Goal: Information Seeking & Learning: Learn about a topic

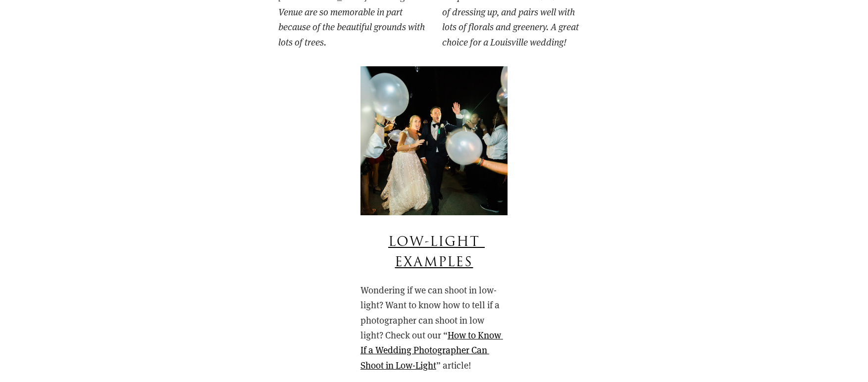
scroll to position [5796, 0]
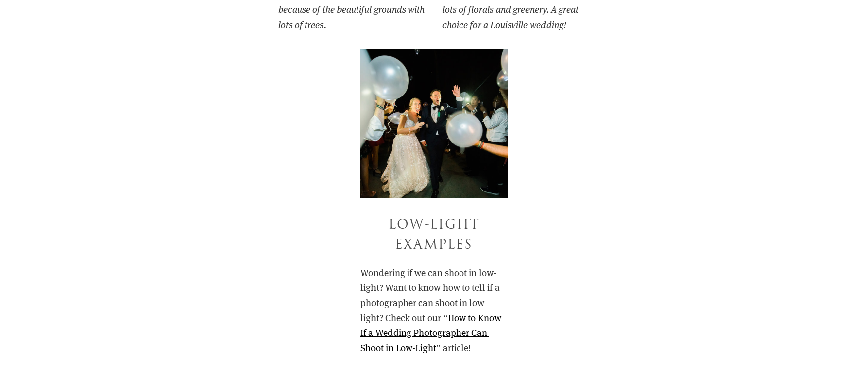
click at [440, 215] on link "Low-Light Examples" at bounding box center [436, 235] width 97 height 40
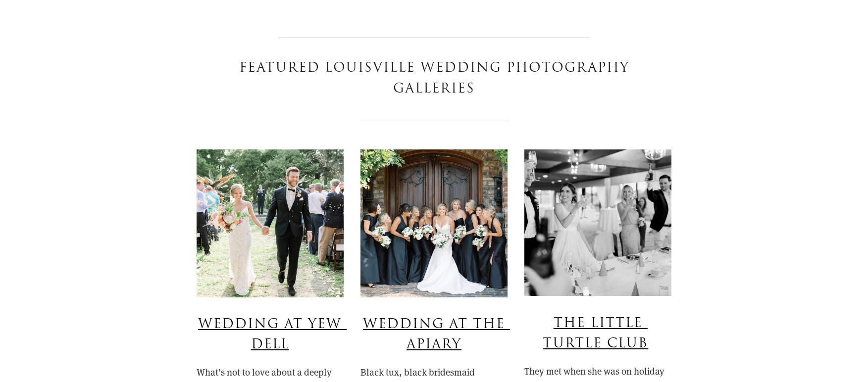
scroll to position [4904, 0]
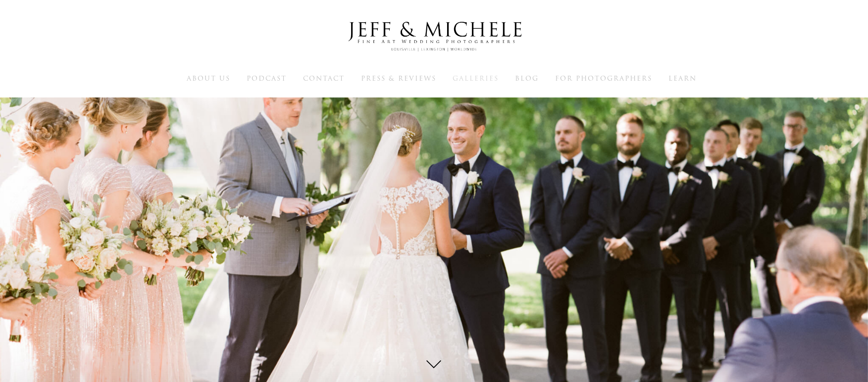
click at [478, 81] on span "Galleries" at bounding box center [476, 78] width 46 height 9
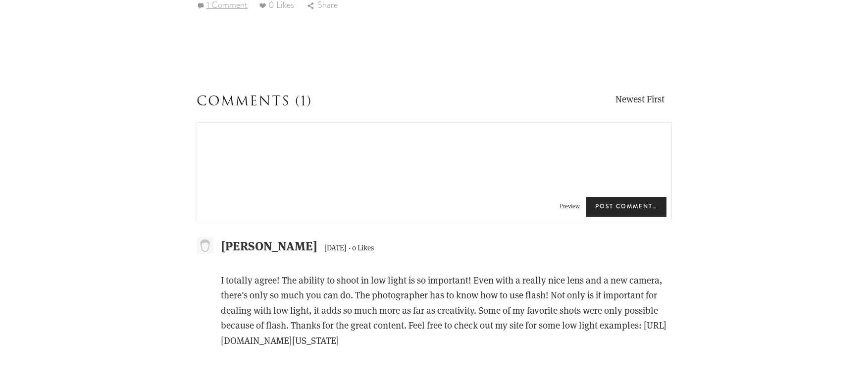
scroll to position [6192, 0]
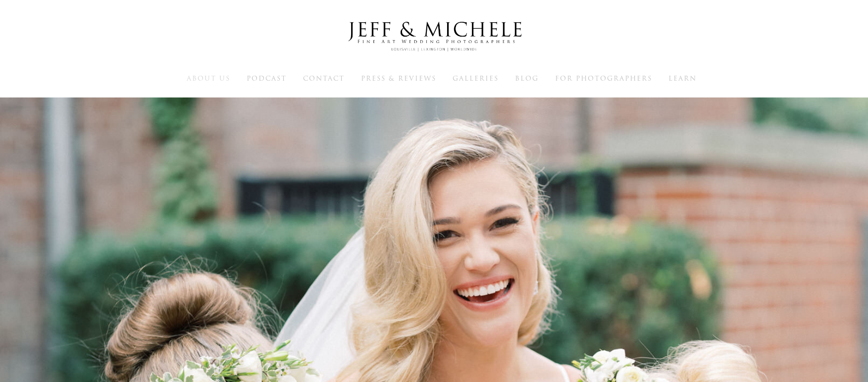
click at [207, 77] on span "About Us" at bounding box center [209, 78] width 44 height 9
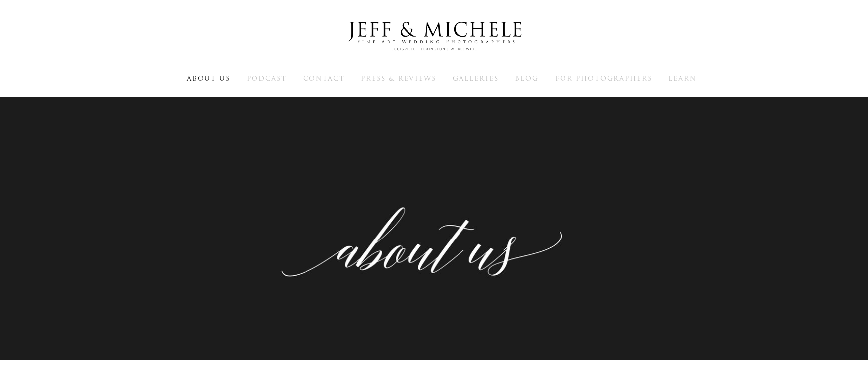
click at [40, 26] on h1 at bounding box center [434, 37] width 789 height 50
